Goal: Navigation & Orientation: Find specific page/section

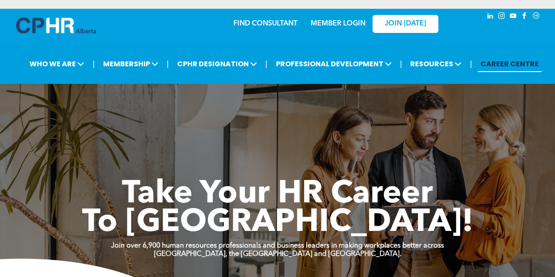
click at [336, 26] on link "MEMBER LOGIN" at bounding box center [337, 23] width 55 height 7
click at [318, 26] on link "MEMBER LOGIN" at bounding box center [337, 23] width 55 height 7
click at [254, 23] on link "FIND CONSULTANT" at bounding box center [265, 23] width 64 height 7
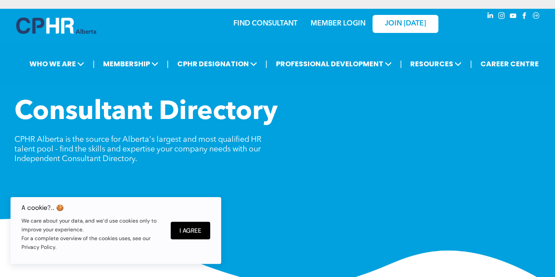
click at [331, 24] on link "MEMBER LOGIN" at bounding box center [337, 23] width 55 height 7
